Goal: Task Accomplishment & Management: Complete application form

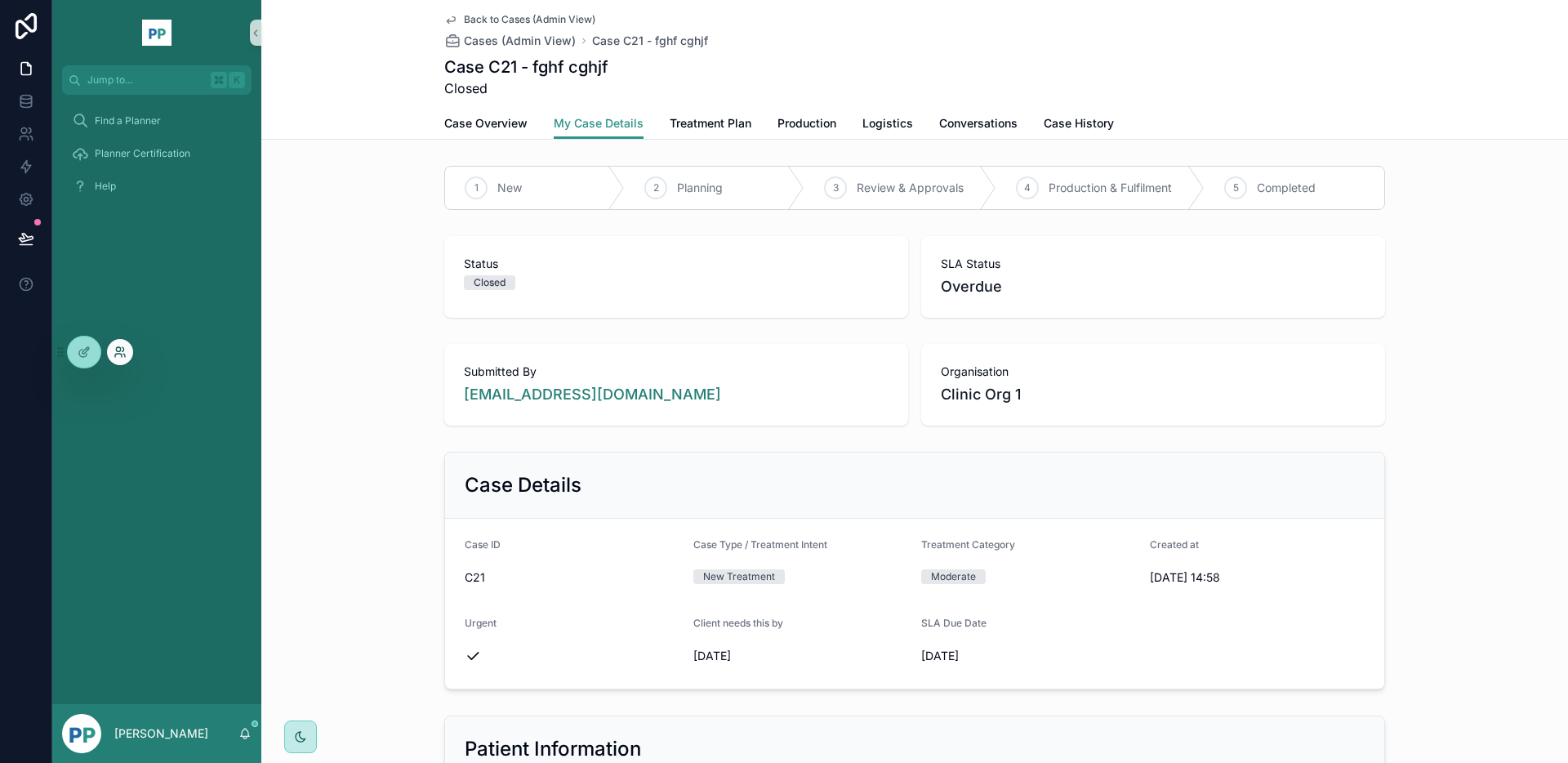
click at [120, 354] on icon at bounding box center [119, 351] width 13 height 13
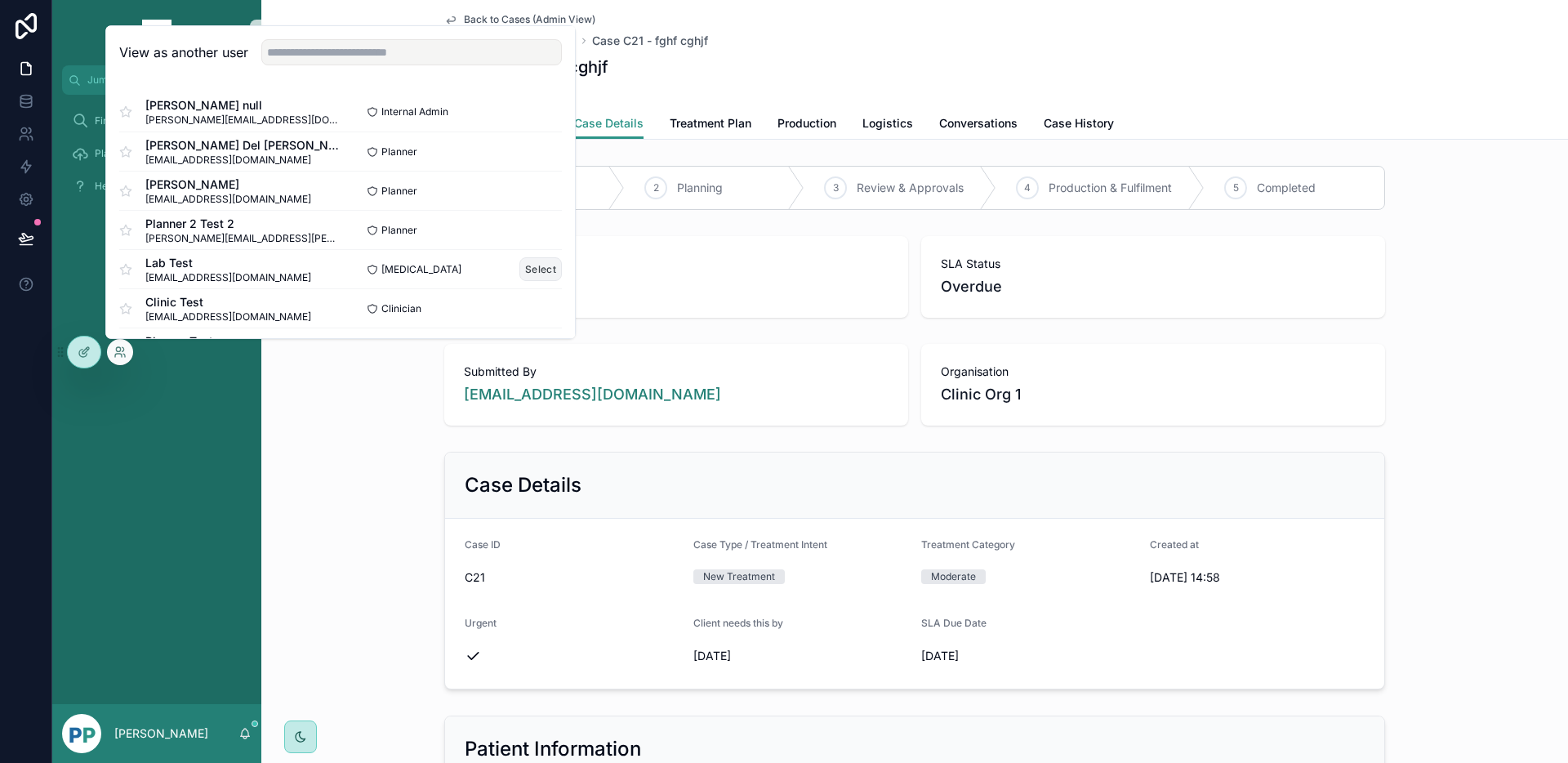
click at [537, 269] on button "Select" at bounding box center [540, 269] width 42 height 23
